Goal: Transaction & Acquisition: Book appointment/travel/reservation

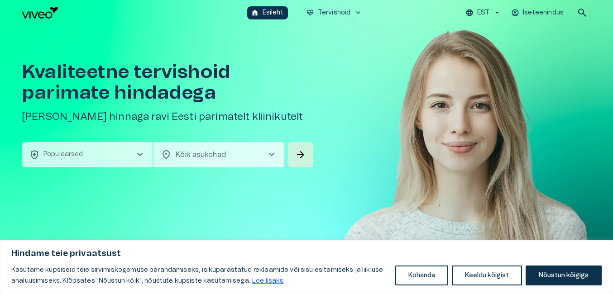
click at [272, 156] on span "chevron_right" at bounding box center [271, 154] width 11 height 11
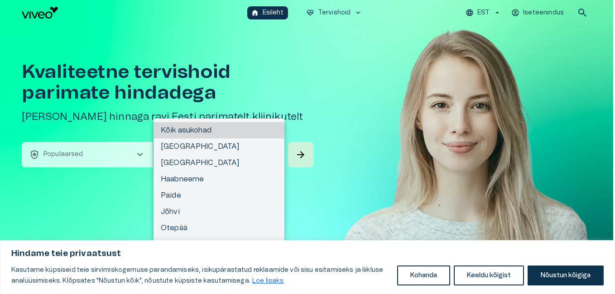
click at [238, 146] on li "[GEOGRAPHIC_DATA]" at bounding box center [219, 147] width 131 height 16
type input "**********"
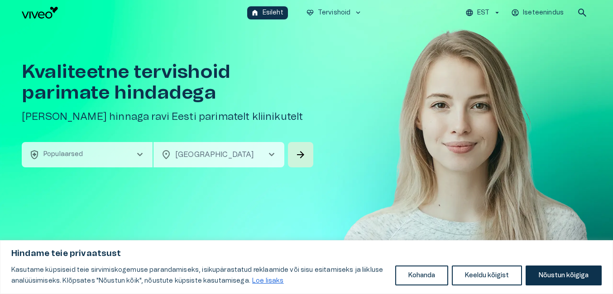
click at [138, 154] on span "chevron_right" at bounding box center [139, 154] width 11 height 11
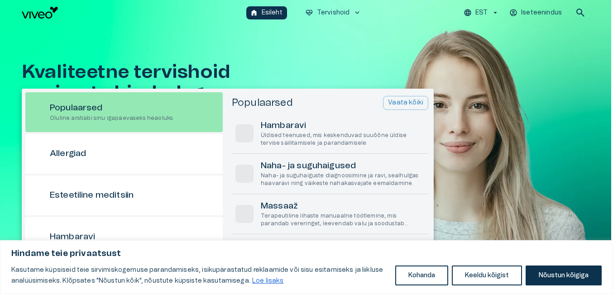
scroll to position [25, 0]
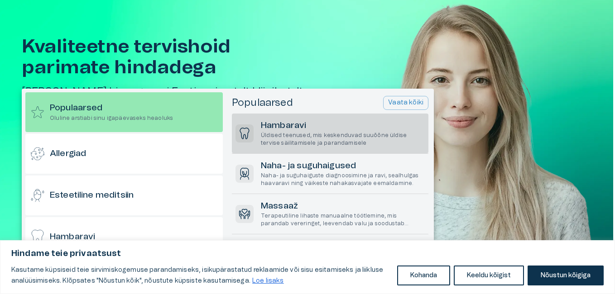
click at [299, 123] on h6 "Hambaravi" at bounding box center [343, 126] width 164 height 12
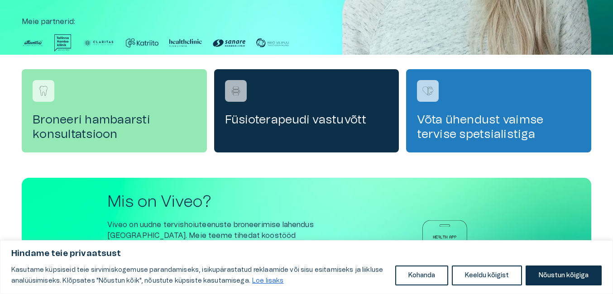
scroll to position [252, 0]
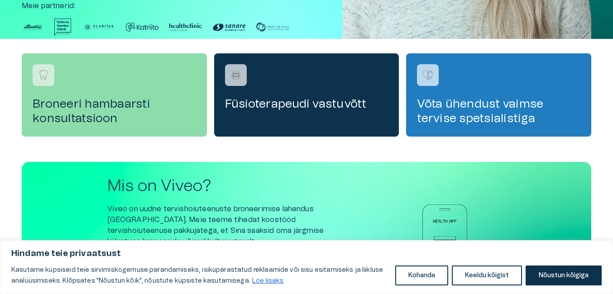
click at [172, 120] on h4 "Broneeri hambaarsti konsultatsioon" at bounding box center [114, 111] width 163 height 29
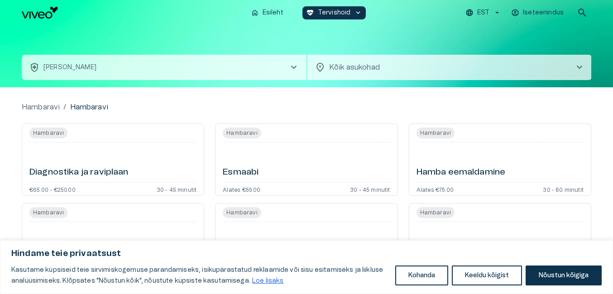
click at [453, 174] on h6 "Hamba eemaldamine" at bounding box center [461, 173] width 89 height 12
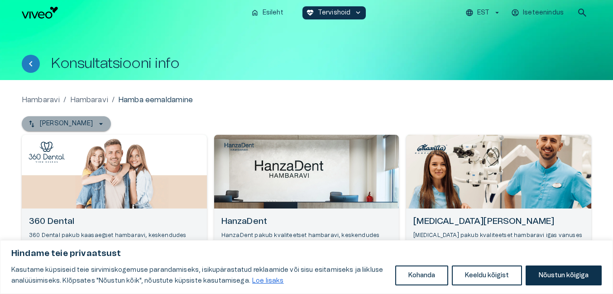
click at [96, 124] on icon "button" at bounding box center [100, 124] width 9 height 9
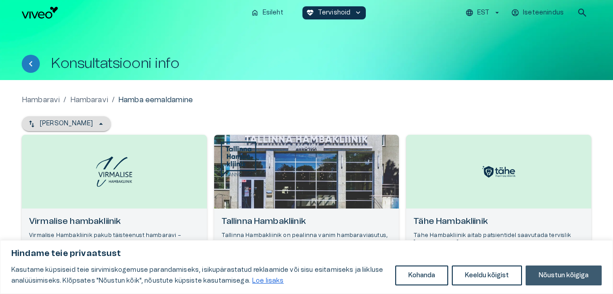
click at [555, 274] on button "Nõustun kõigiga" at bounding box center [564, 276] width 76 height 20
